Goal: Information Seeking & Learning: Learn about a topic

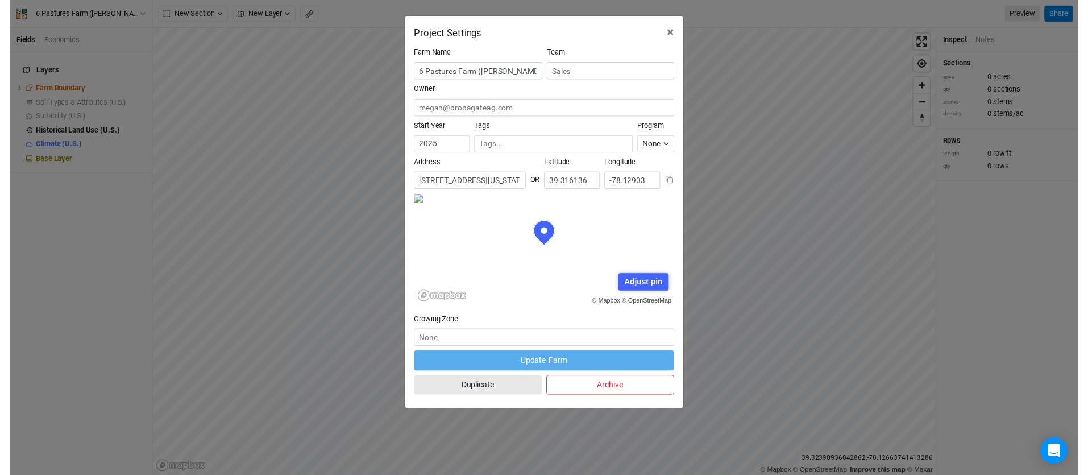
scroll to position [57, 132]
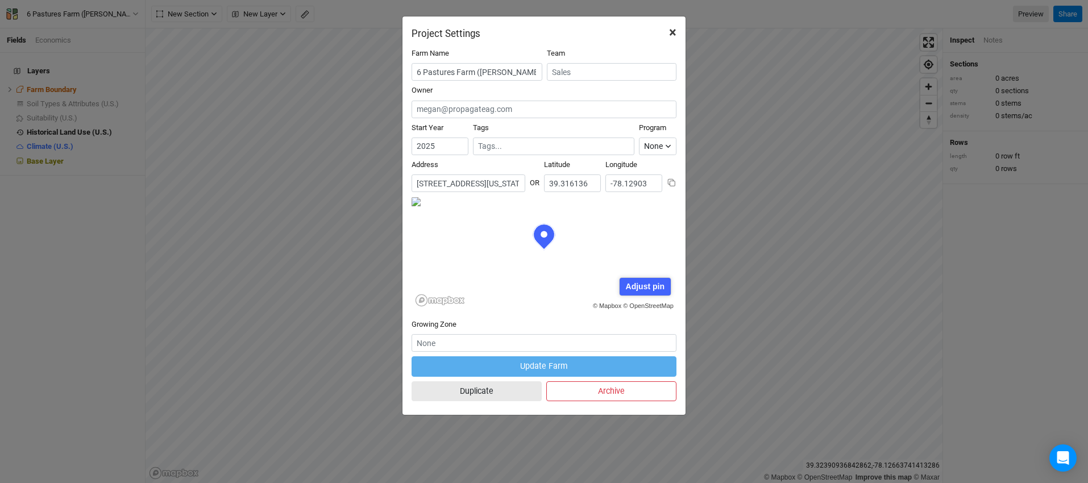
click at [676, 31] on span "×" at bounding box center [672, 32] width 7 height 16
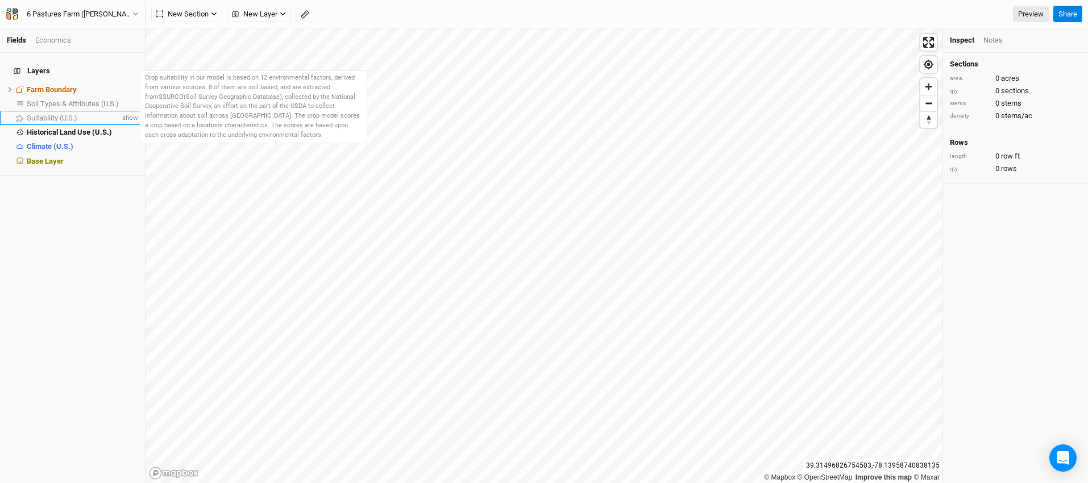
click at [48, 114] on span "Suitability (U.S.)" at bounding box center [52, 118] width 51 height 9
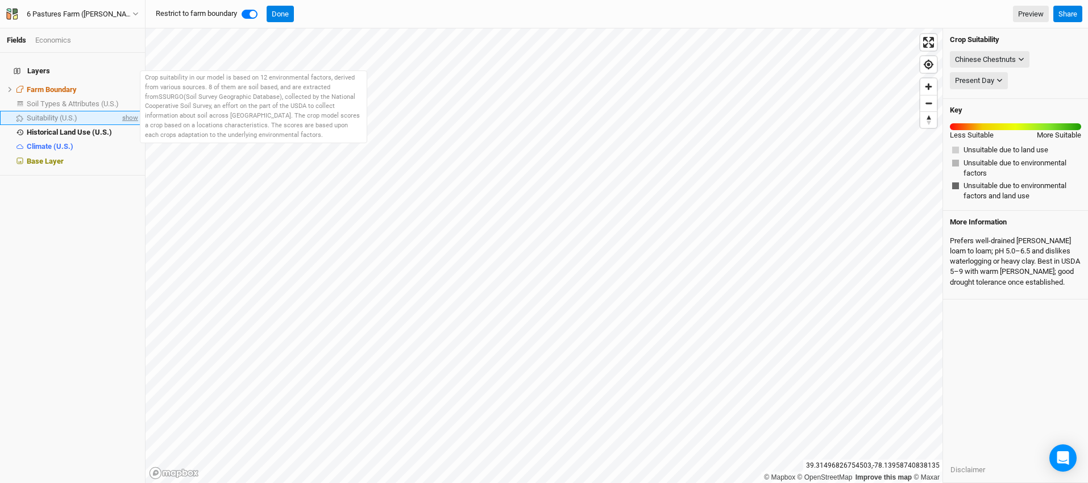
click at [122, 112] on span "show" at bounding box center [129, 118] width 18 height 14
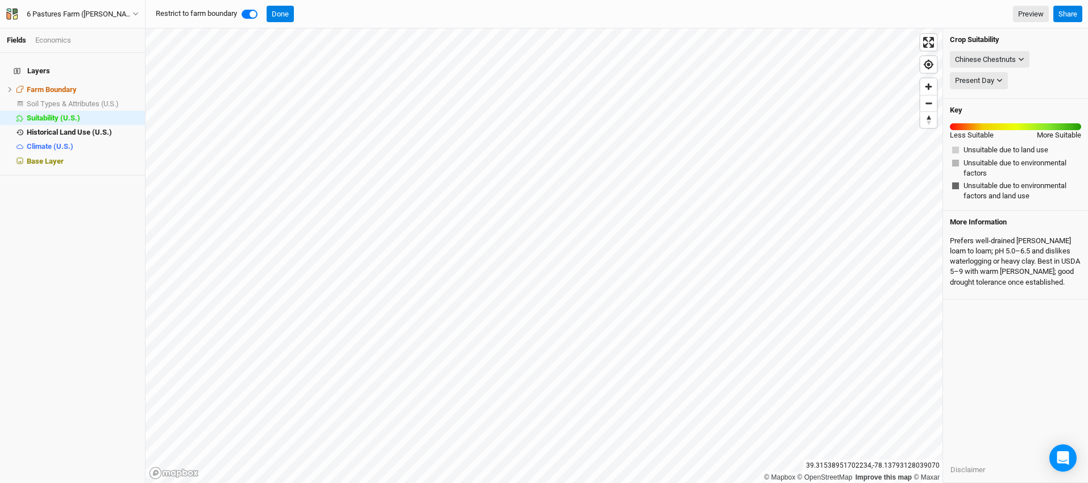
click at [136, 188] on div "Layers Farm Boundary hide Soil Types & Attributes (U.S.) show Suitability (U.S.…" at bounding box center [72, 268] width 145 height 430
click at [61, 99] on span "Soil Types & Attributes (U.S.)" at bounding box center [73, 103] width 92 height 9
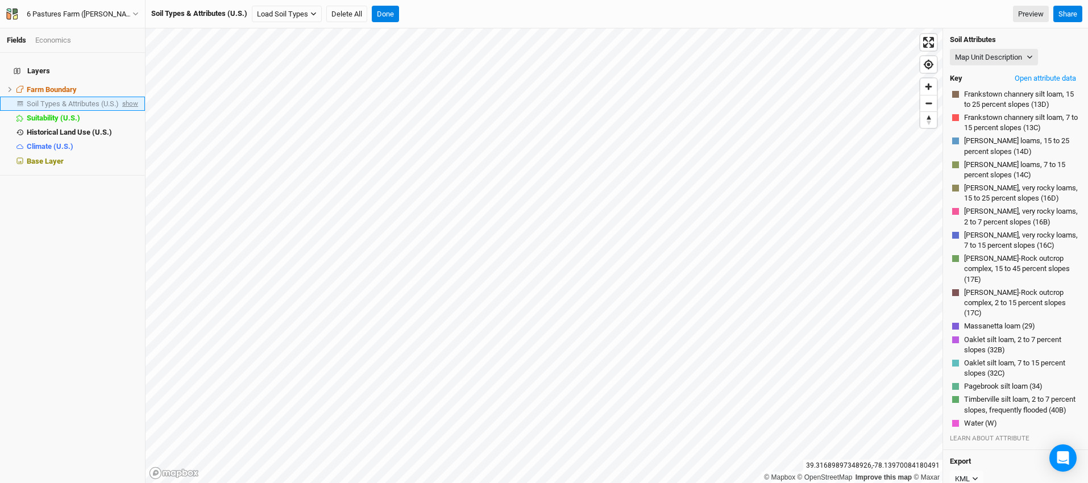
click at [120, 97] on span "show" at bounding box center [129, 104] width 18 height 14
click at [1027, 56] on button "Map Unit Description" at bounding box center [994, 57] width 88 height 17
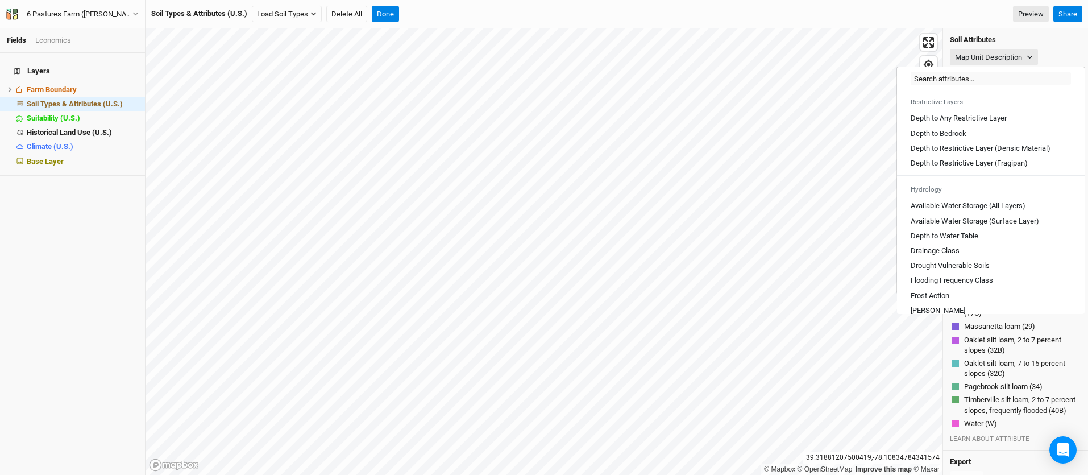
scroll to position [304, 0]
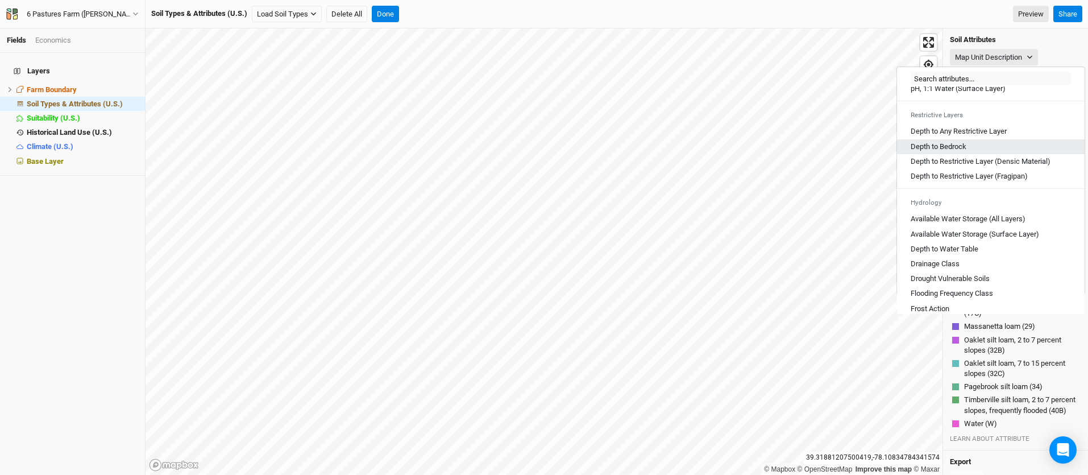
click at [972, 154] on link "Depth to Bedrock" at bounding box center [991, 146] width 188 height 15
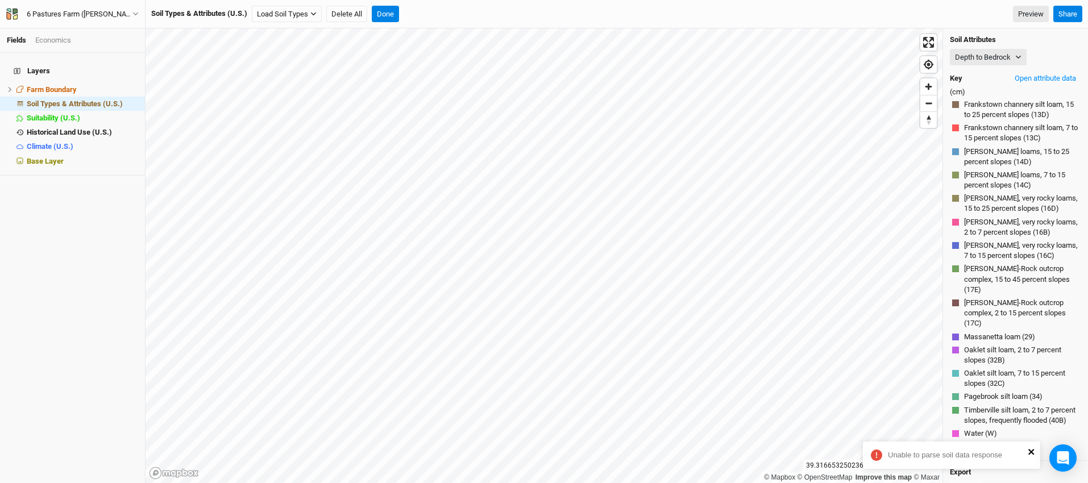
click at [1029, 451] on icon "close" at bounding box center [1032, 451] width 8 height 9
click at [1017, 56] on icon "button" at bounding box center [1018, 57] width 6 height 6
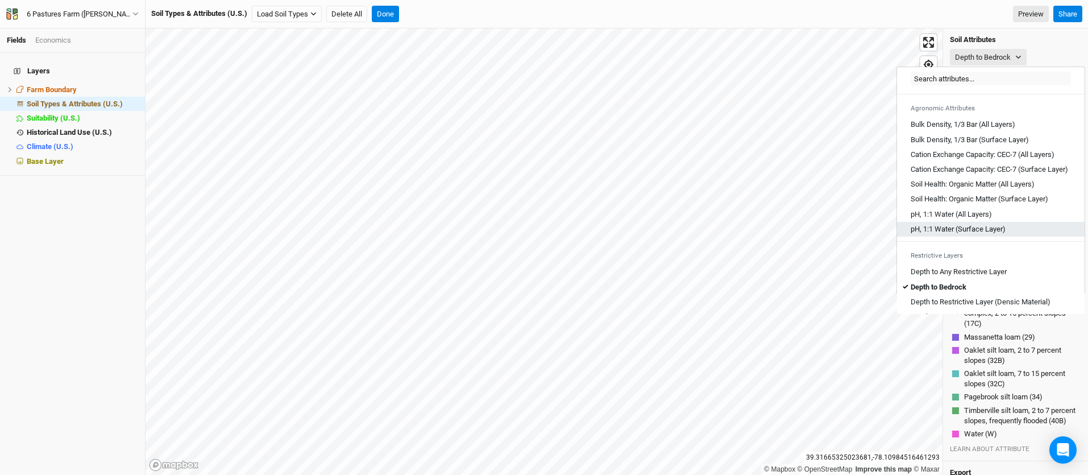
scroll to position [175, 0]
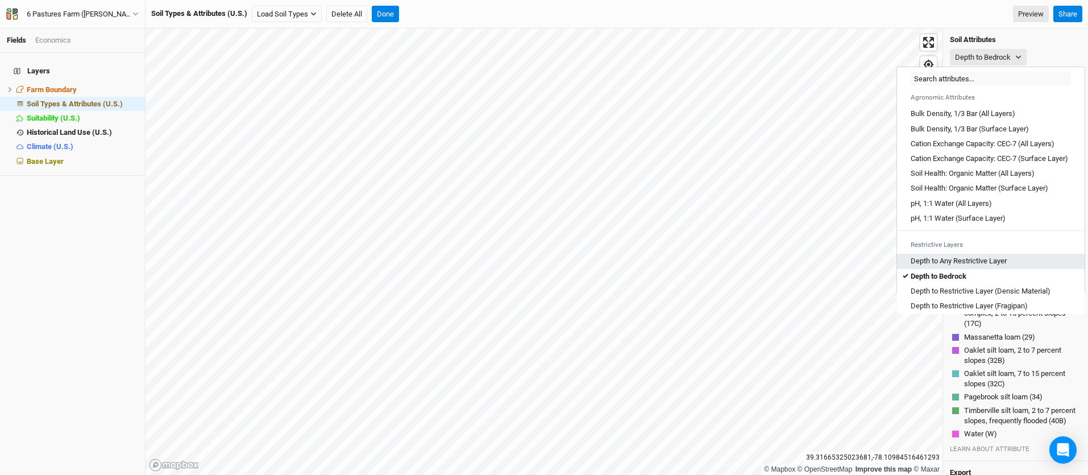
click at [988, 266] on Layer "Depth to Any Restrictive Layer" at bounding box center [959, 261] width 96 height 10
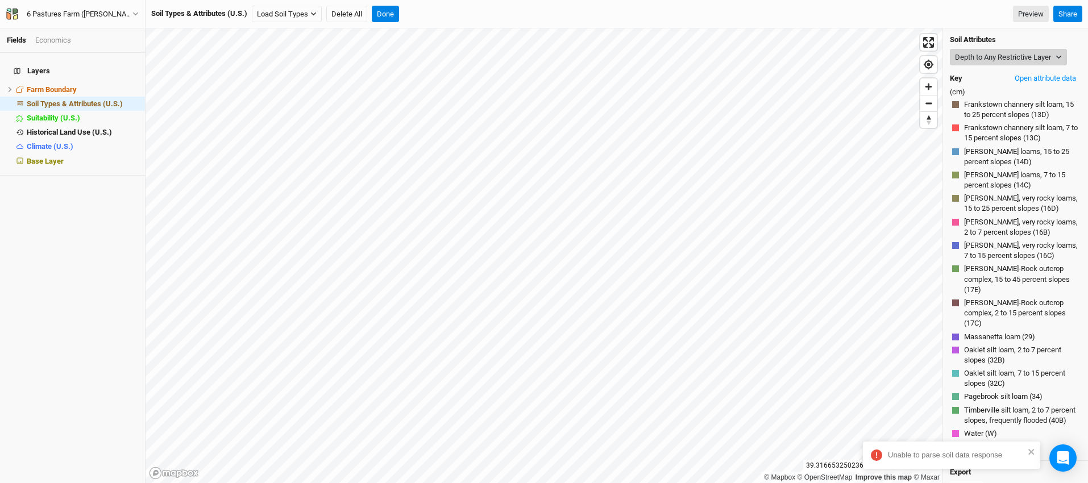
click at [1019, 57] on button "Depth to Any Restrictive Layer" at bounding box center [1008, 57] width 117 height 17
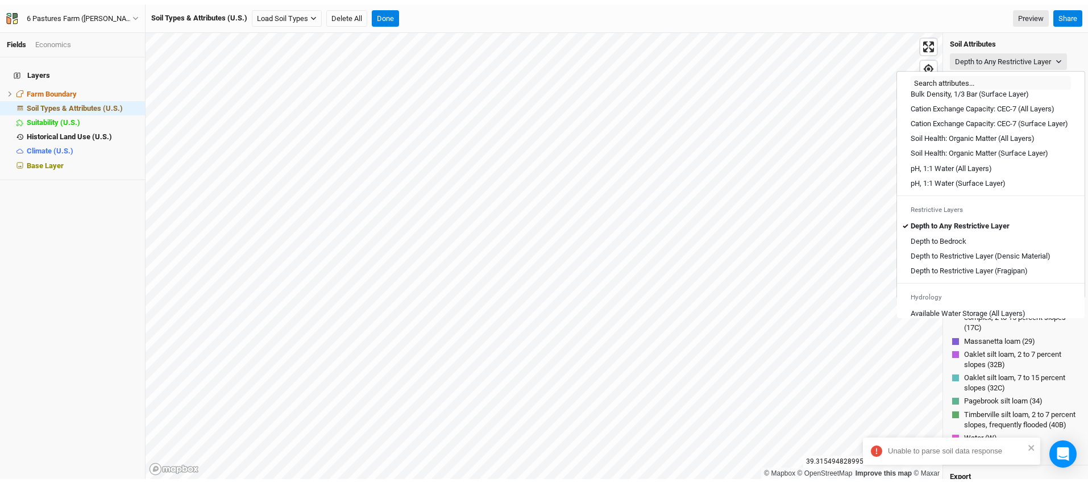
scroll to position [221, 0]
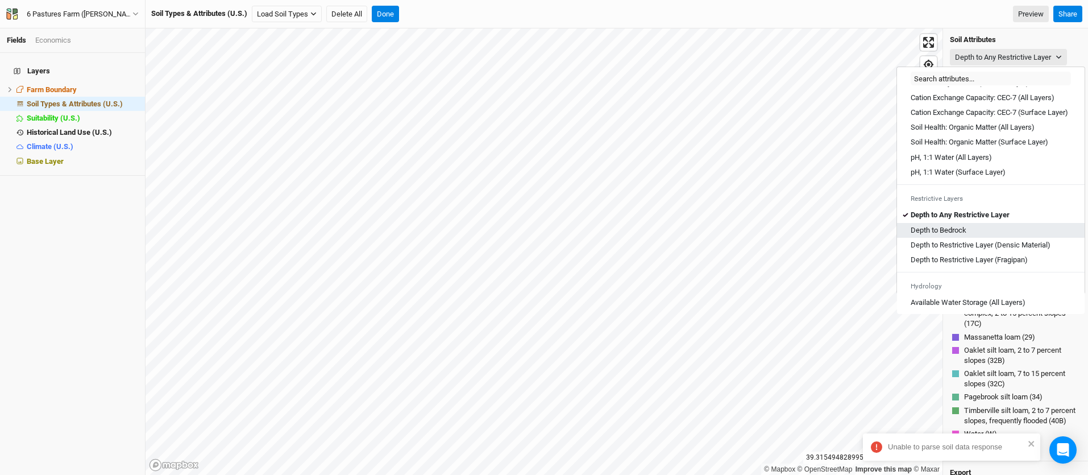
click at [962, 235] on Bedrock "Depth to Bedrock" at bounding box center [939, 230] width 56 height 10
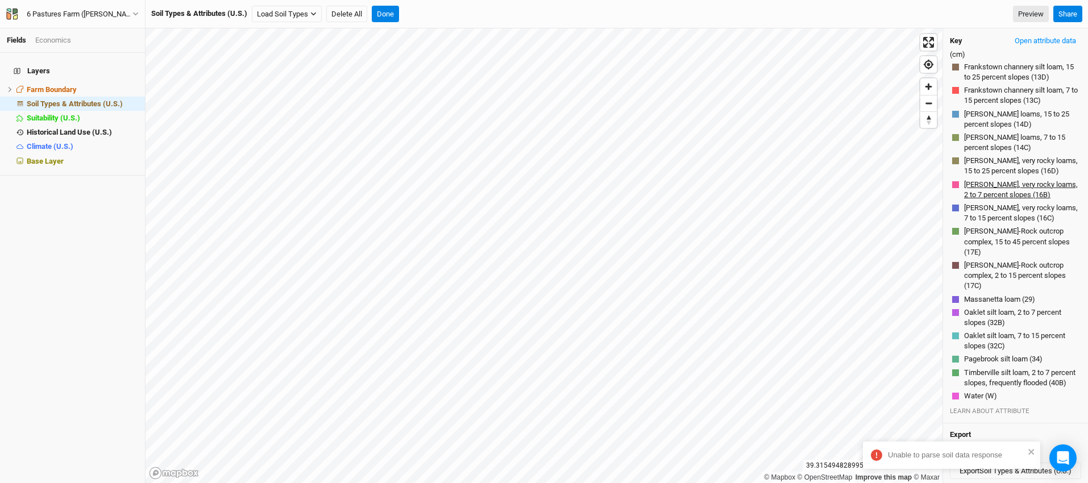
scroll to position [0, 0]
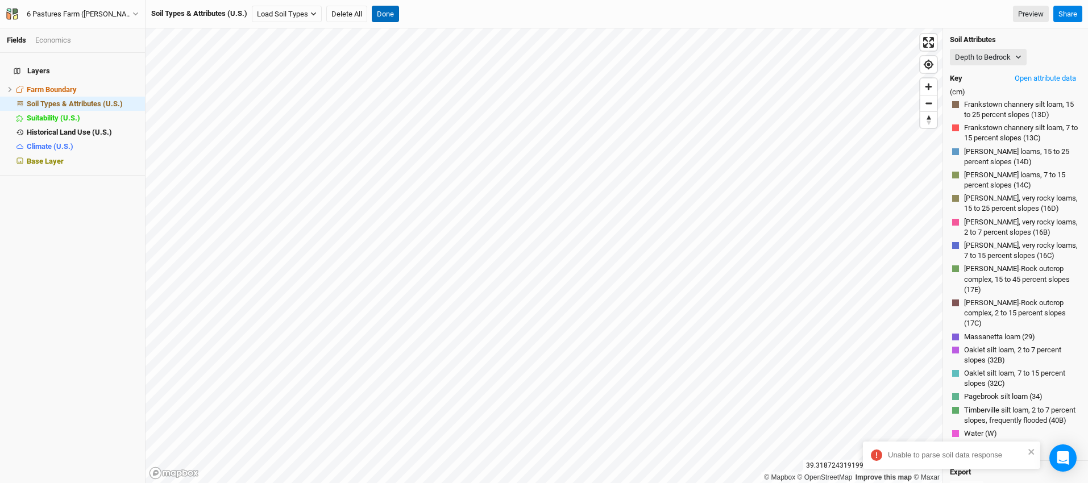
click at [388, 18] on button "Done" at bounding box center [385, 14] width 27 height 17
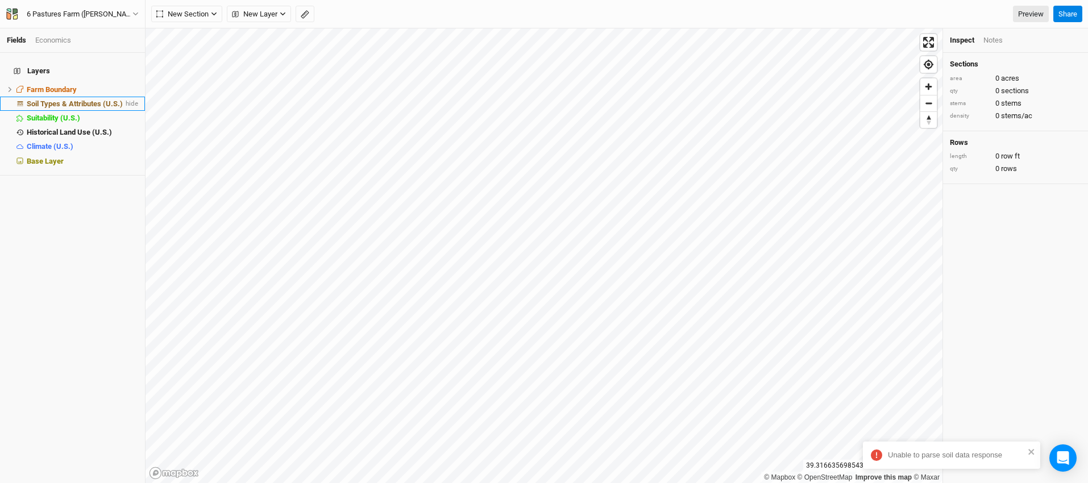
click at [81, 99] on span "Soil Types & Attributes (U.S.)" at bounding box center [75, 103] width 96 height 9
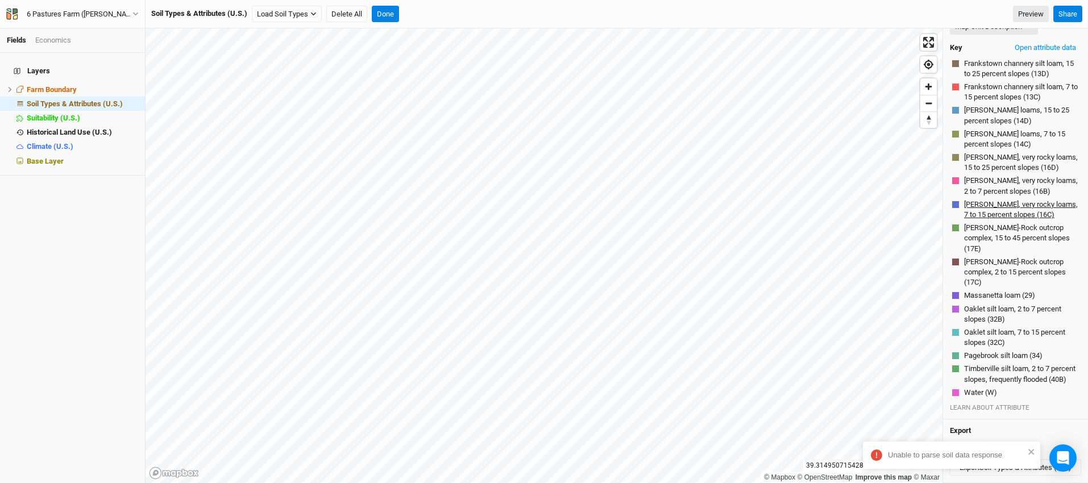
scroll to position [72, 0]
click at [1032, 451] on icon "close" at bounding box center [1031, 452] width 6 height 6
click at [1002, 466] on button "Export Soil Types & Attributes (U.S.)" at bounding box center [1015, 467] width 131 height 17
click at [718, 15] on div "Soil Types & Attributes (U.S.) Load Soil Types Load for Farm Boundary Load for …" at bounding box center [600, 14] width 898 height 17
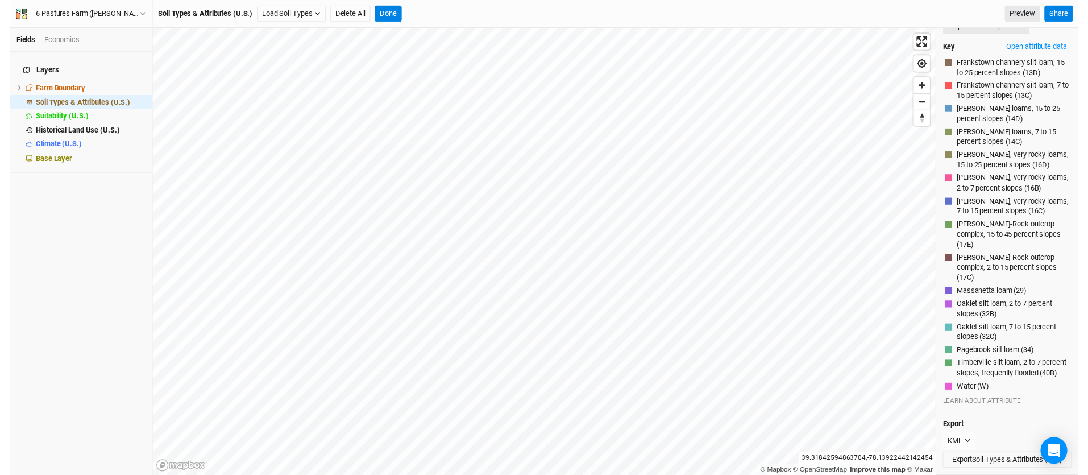
scroll to position [0, 0]
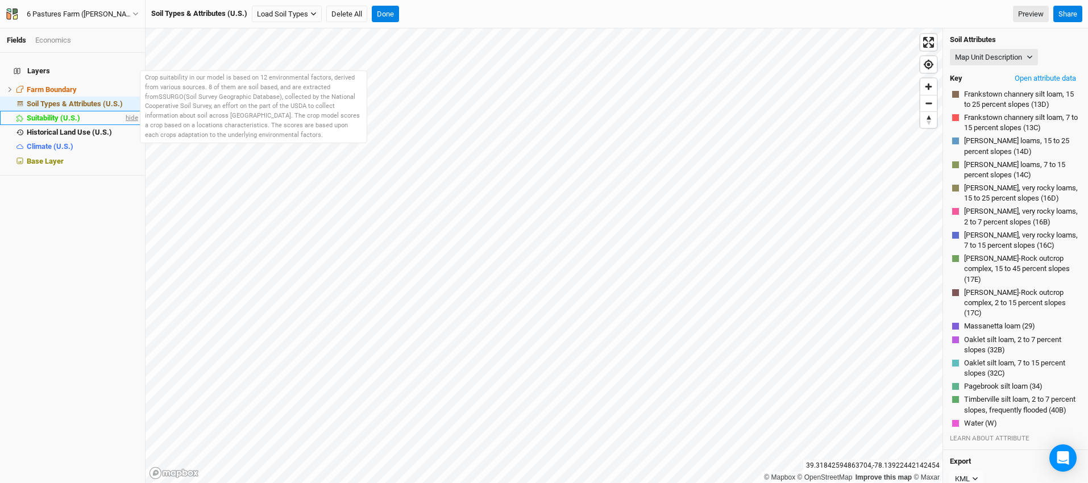
click at [127, 111] on span "hide" at bounding box center [130, 118] width 15 height 14
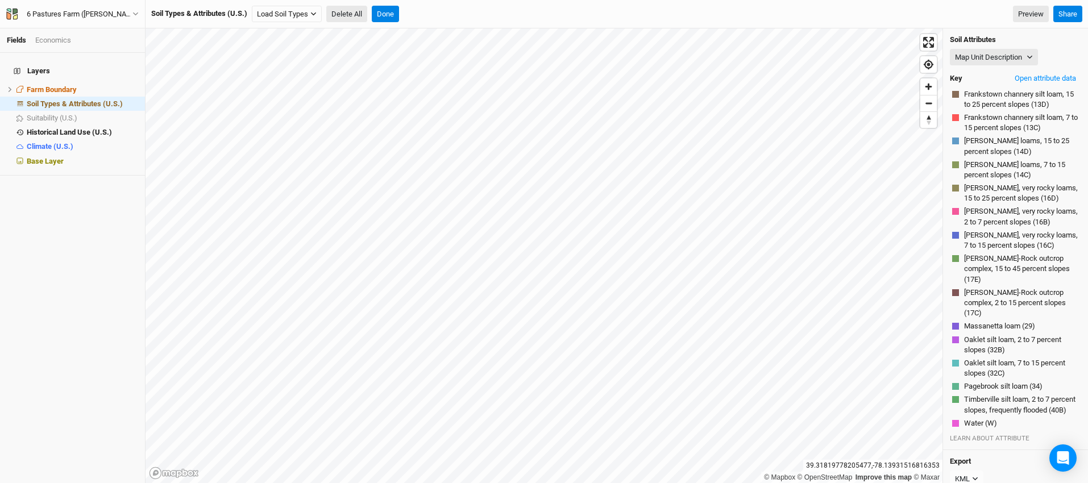
click at [345, 15] on button "Delete All" at bounding box center [346, 14] width 41 height 17
click at [468, 14] on button "Confirm" at bounding box center [456, 14] width 35 height 17
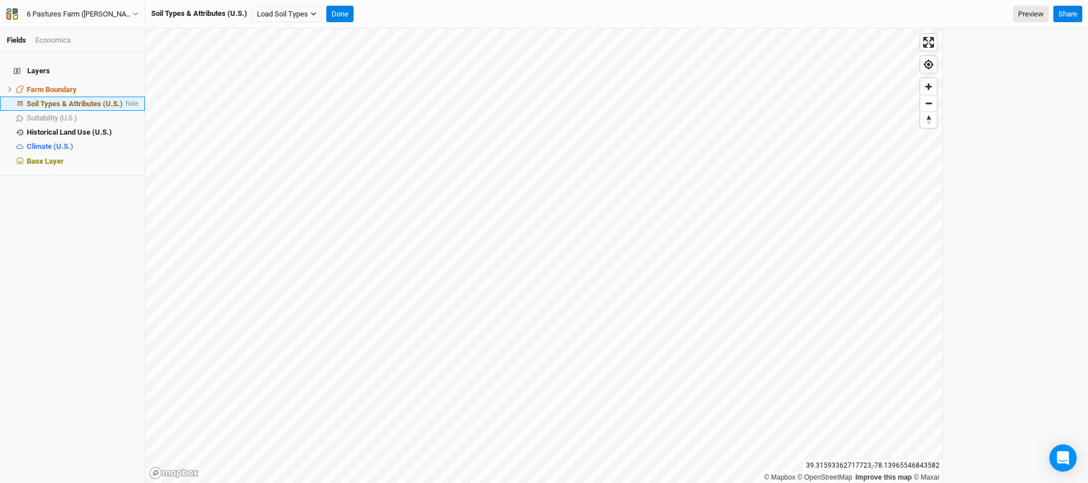
click at [79, 99] on span "Soil Types & Attributes (U.S.)" at bounding box center [75, 103] width 96 height 9
click at [277, 26] on div "Soil Types & Attributes (U.S.) Load Soil Types Load for Farm Boundary Load for …" at bounding box center [617, 14] width 942 height 28
click at [280, 17] on button "Load Soil Types" at bounding box center [287, 14] width 70 height 17
click at [296, 34] on button "Load for Farm Boundary" at bounding box center [300, 33] width 95 height 15
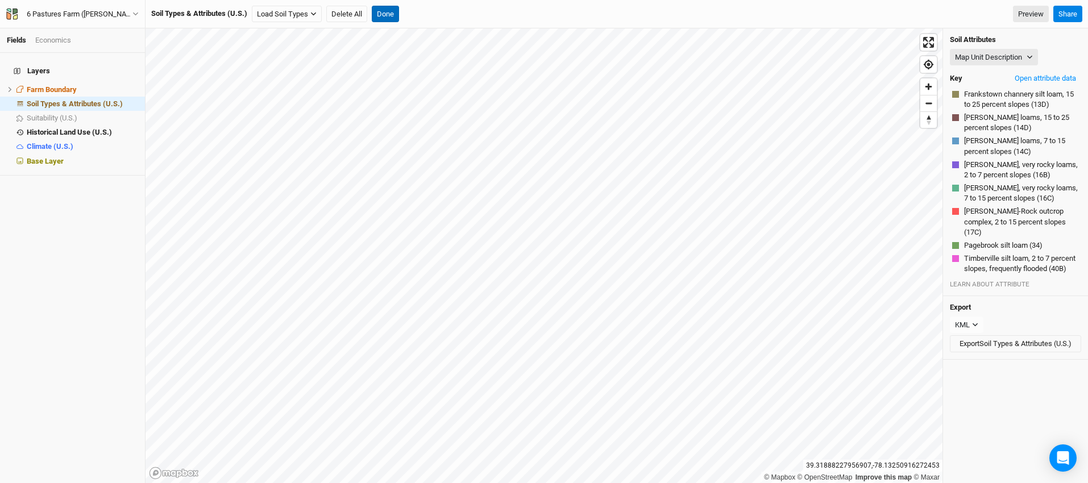
click at [394, 13] on button "Done" at bounding box center [385, 14] width 27 height 17
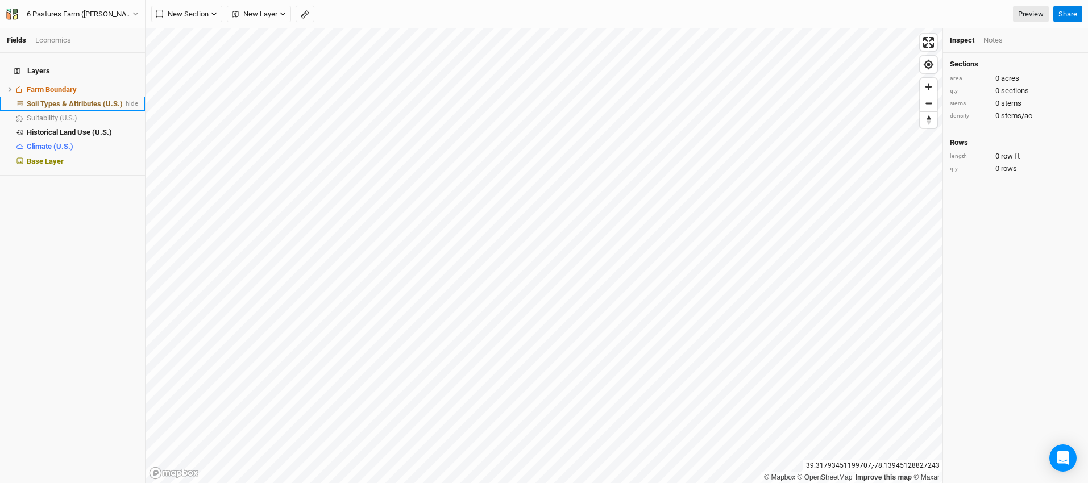
click at [84, 99] on span "Soil Types & Attributes (U.S.)" at bounding box center [75, 103] width 96 height 9
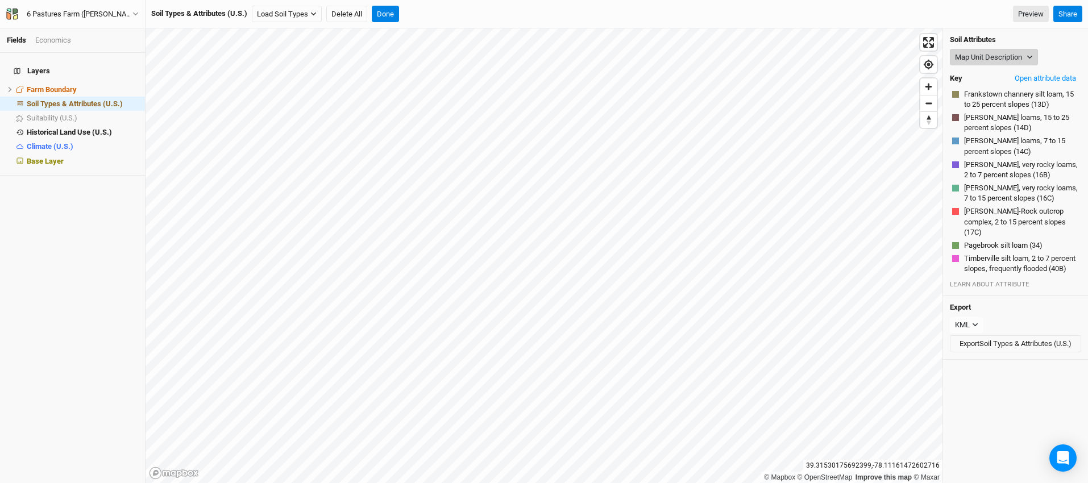
click at [1026, 59] on button "Map Unit Description" at bounding box center [994, 57] width 88 height 17
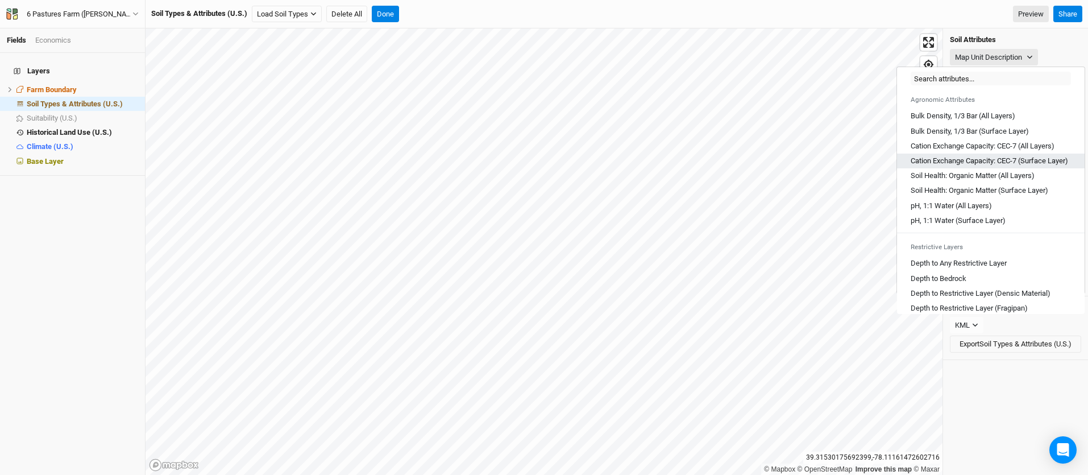
scroll to position [225, 0]
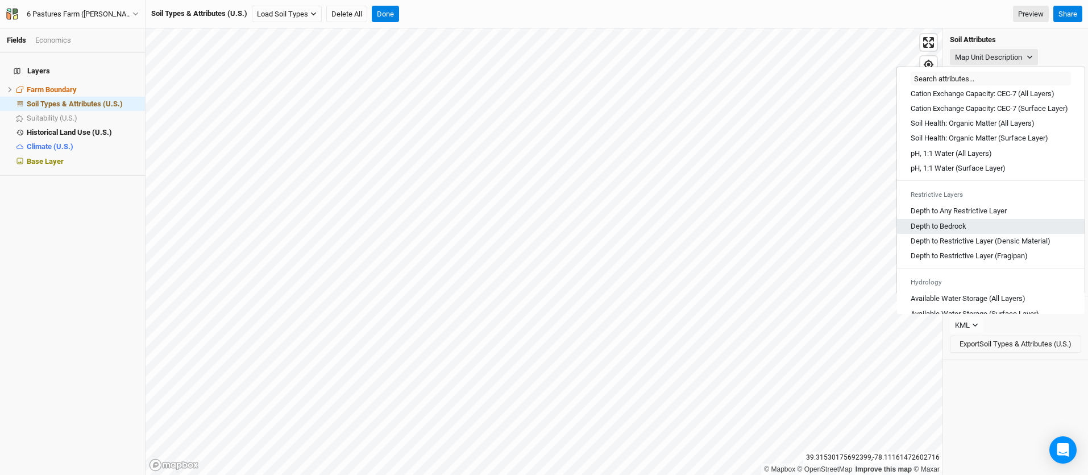
click at [975, 231] on div "Depth to Bedrock" at bounding box center [991, 226] width 160 height 10
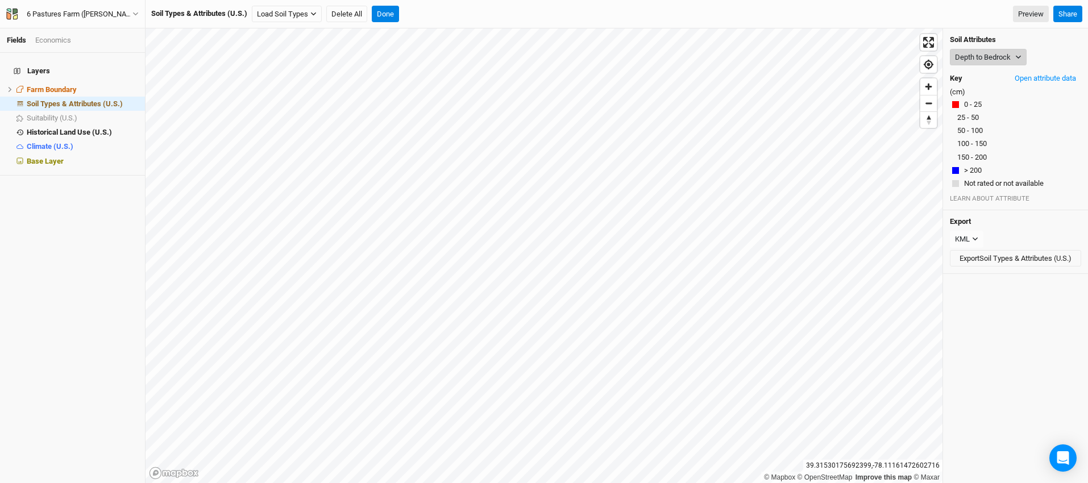
click at [1018, 56] on icon "button" at bounding box center [1018, 57] width 6 height 6
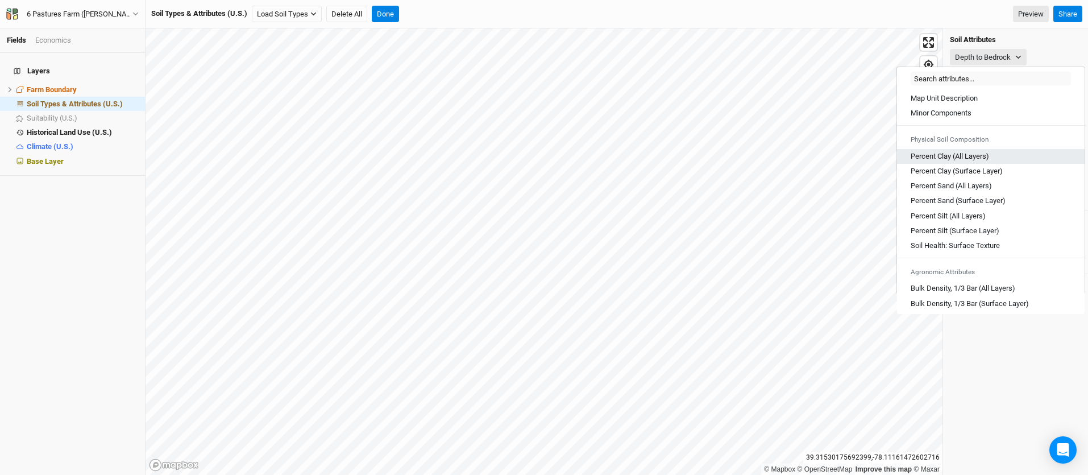
click at [1017, 156] on div "Percent Clay (All Layers)" at bounding box center [991, 156] width 160 height 10
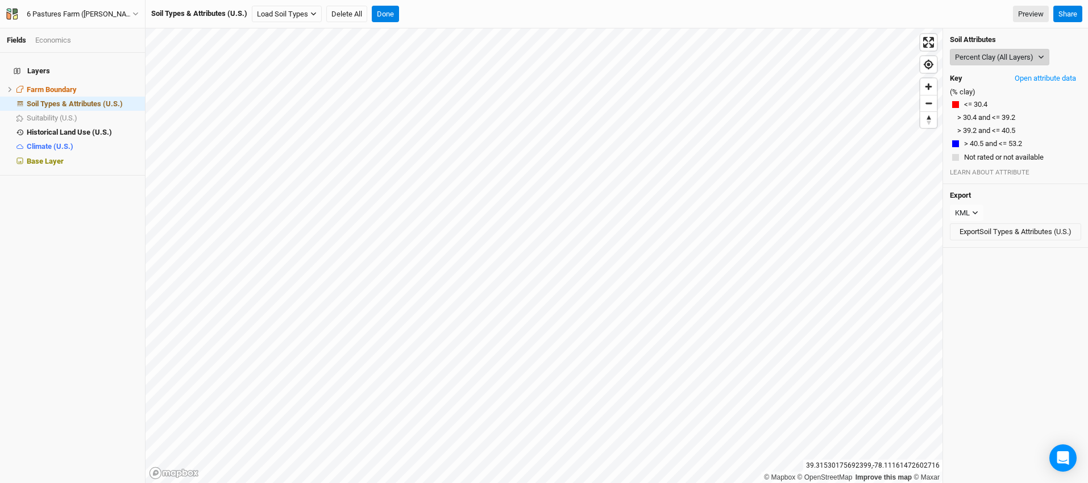
click at [1043, 56] on icon "button" at bounding box center [1041, 57] width 6 height 6
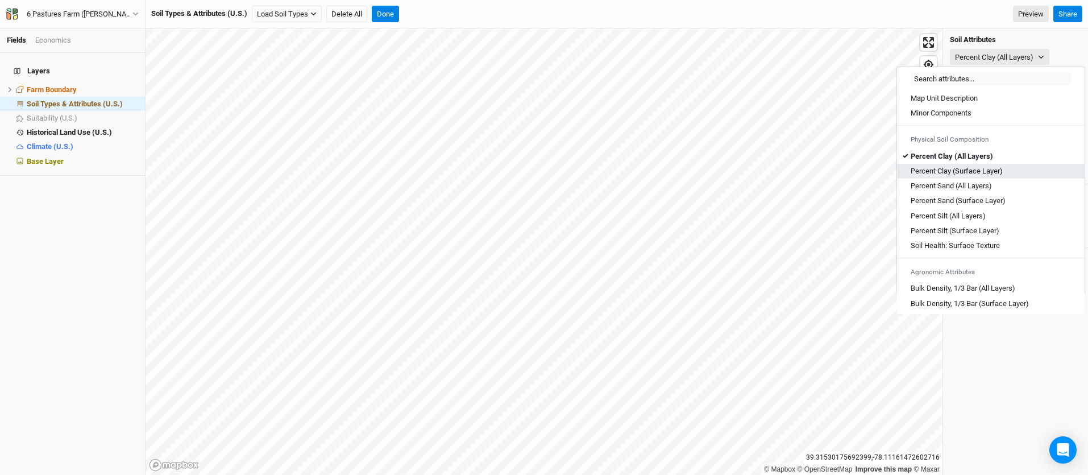
click at [1004, 170] on div "Percent Clay (Surface Layer)" at bounding box center [991, 171] width 160 height 10
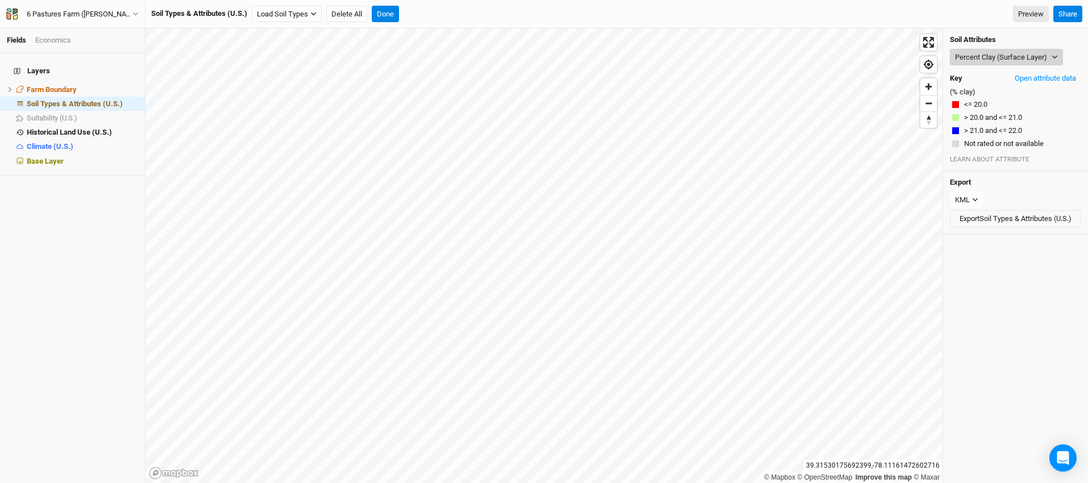
click at [1056, 55] on icon "button" at bounding box center [1055, 57] width 6 height 6
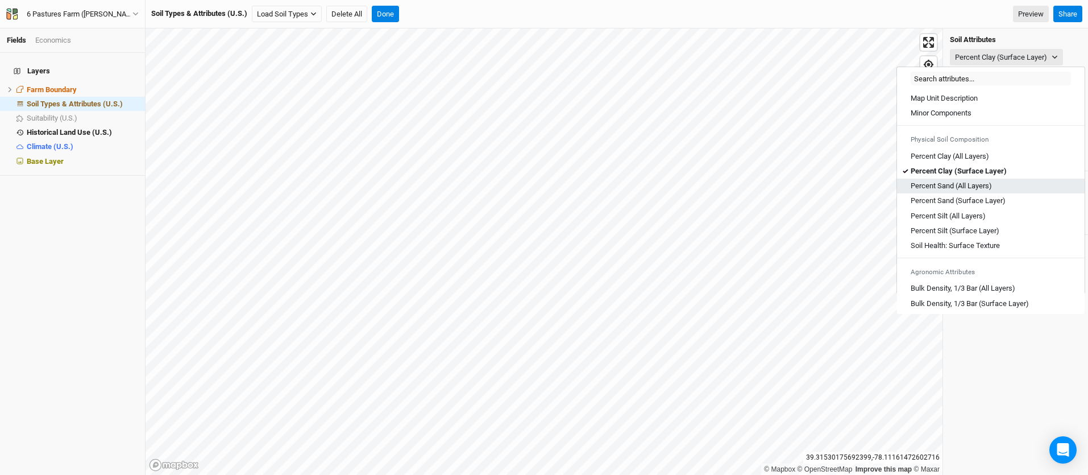
click at [1000, 182] on div "Percent Sand (All Layers)" at bounding box center [991, 186] width 160 height 10
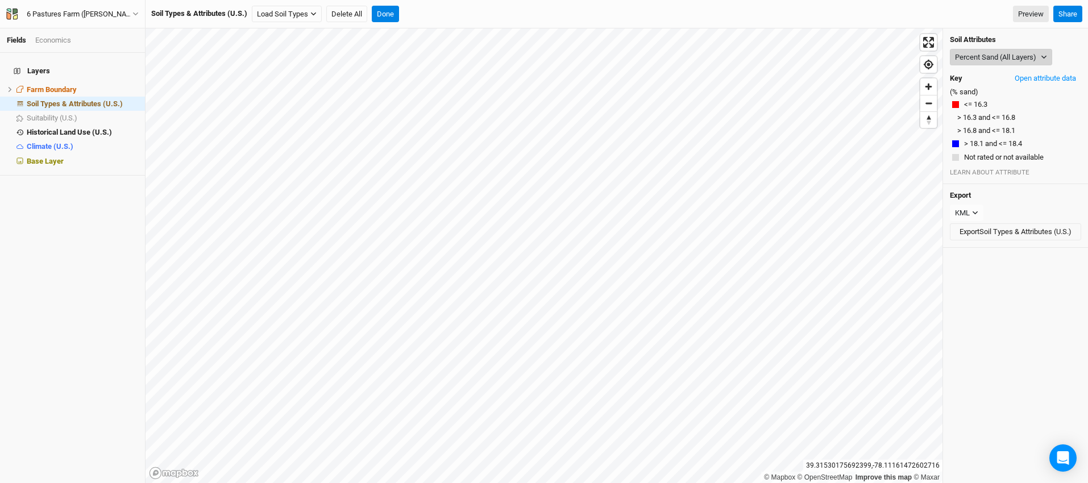
click at [1044, 55] on icon "button" at bounding box center [1044, 57] width 6 height 6
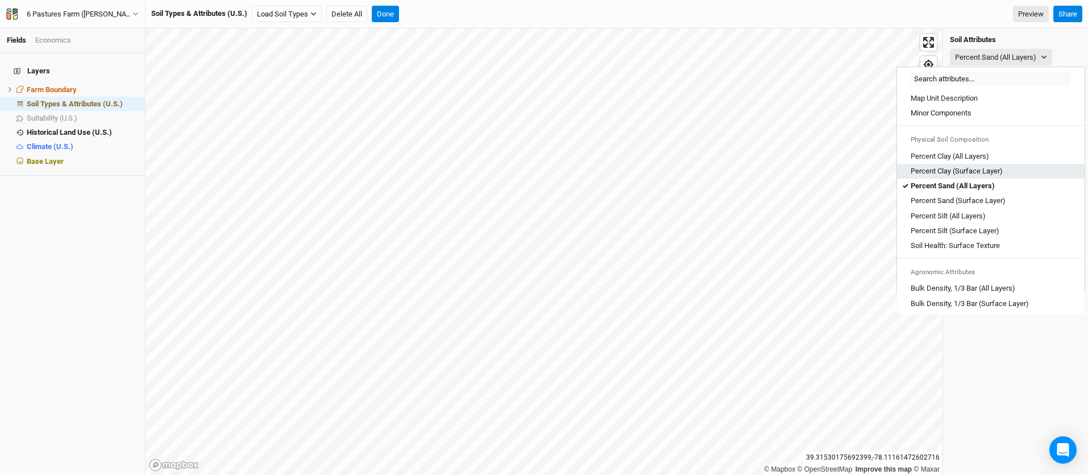
click at [978, 170] on Layer\) "Percent Clay (Surface Layer)" at bounding box center [957, 171] width 92 height 10
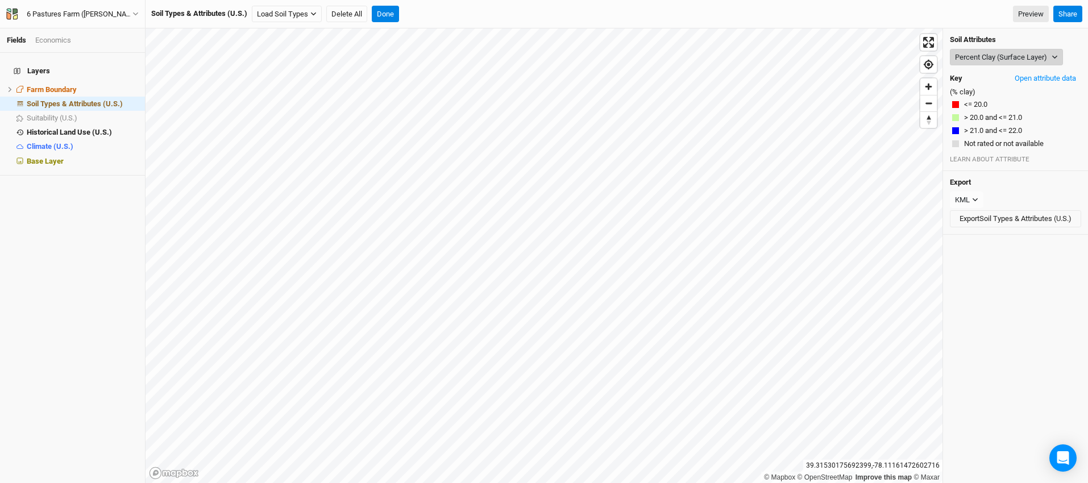
click at [1054, 57] on icon "button" at bounding box center [1054, 57] width 5 height 3
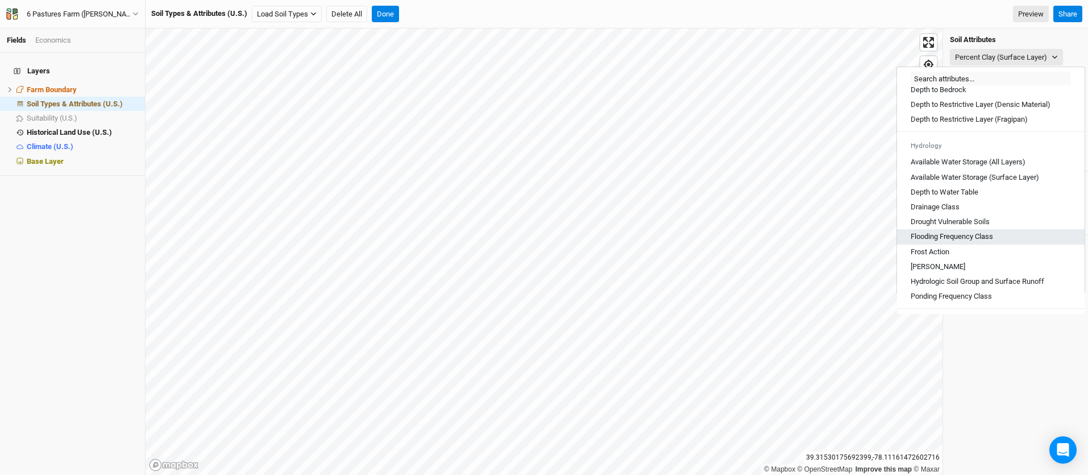
scroll to position [363, 0]
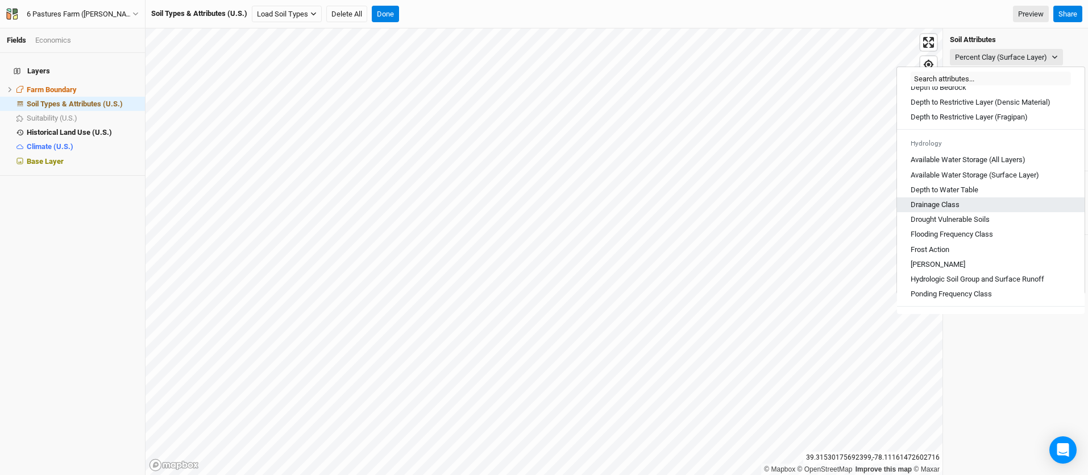
click at [995, 210] on div "Drainage Class" at bounding box center [991, 205] width 160 height 10
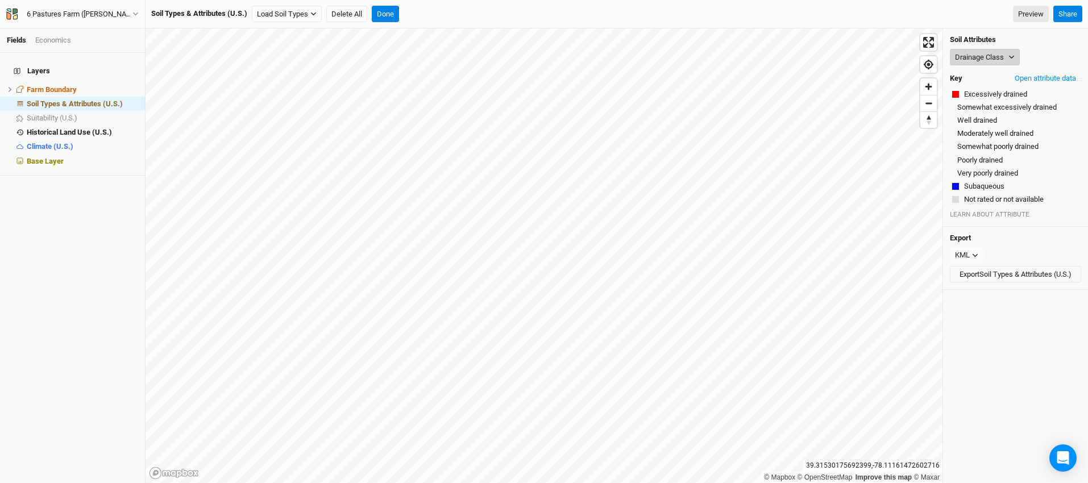
click at [1011, 56] on icon "button" at bounding box center [1011, 57] width 6 height 6
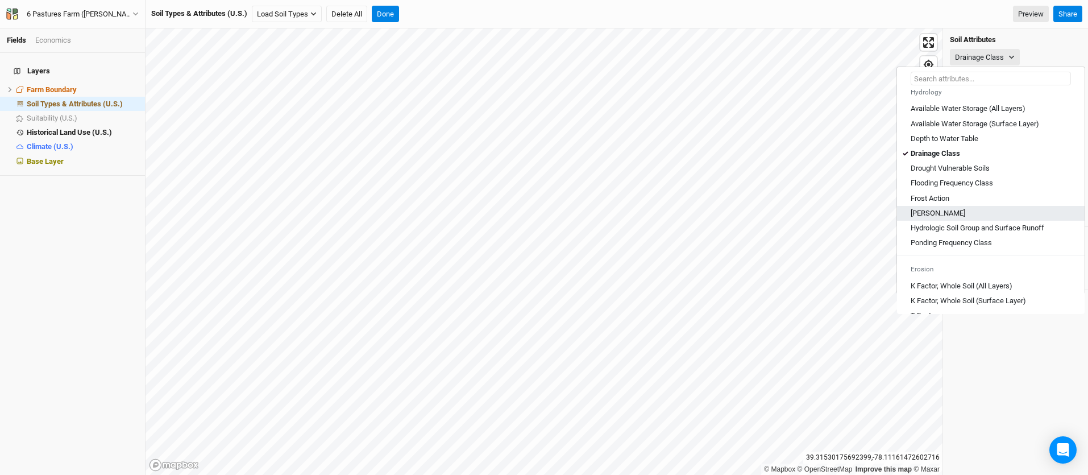
scroll to position [415, 0]
click at [1039, 56] on div "Drainage Class" at bounding box center [1015, 57] width 131 height 17
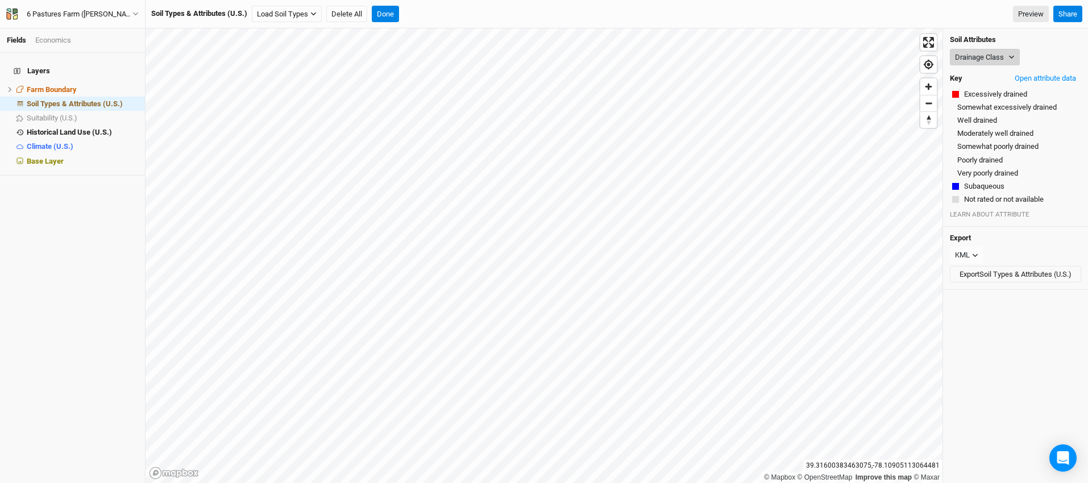
click at [996, 60] on button "Drainage Class" at bounding box center [985, 57] width 70 height 17
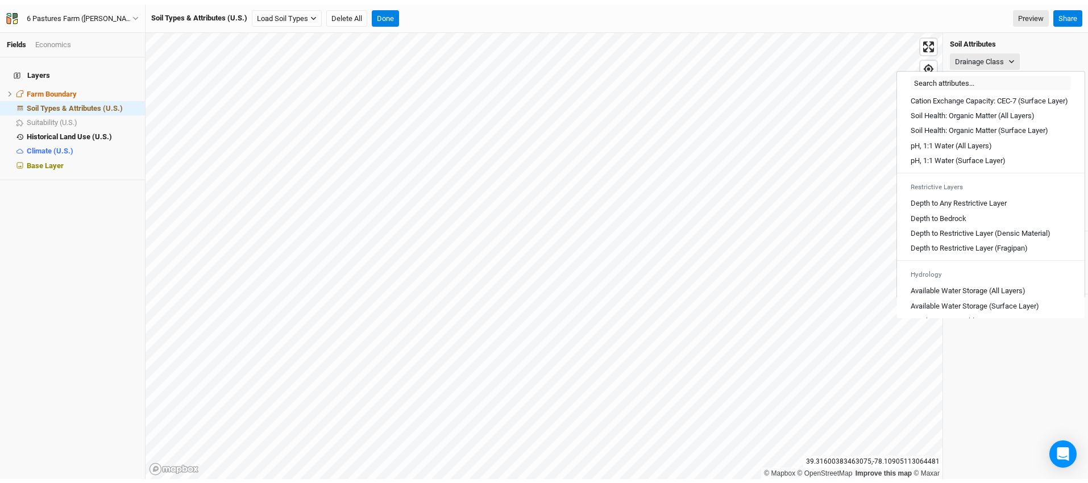
scroll to position [229, 0]
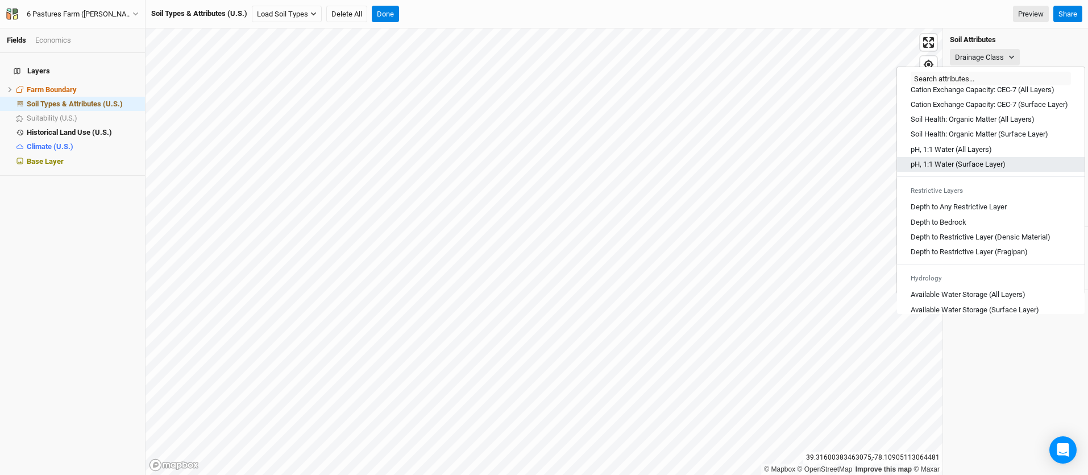
click at [1043, 169] on div "pH, 1:1 Water (Surface Layer)" at bounding box center [991, 164] width 160 height 10
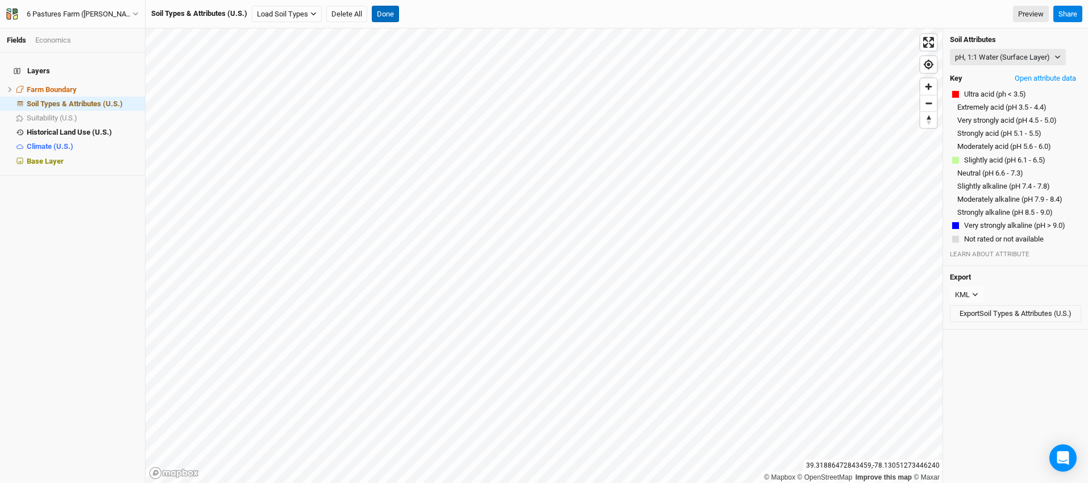
click at [377, 15] on button "Done" at bounding box center [385, 14] width 27 height 17
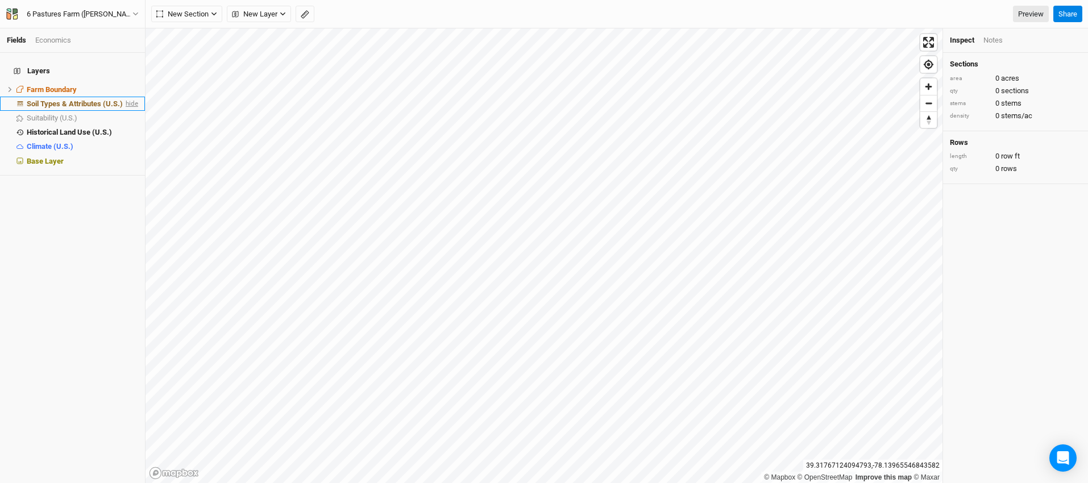
click at [123, 97] on span "hide" at bounding box center [130, 104] width 15 height 14
